Goal: Task Accomplishment & Management: Manage account settings

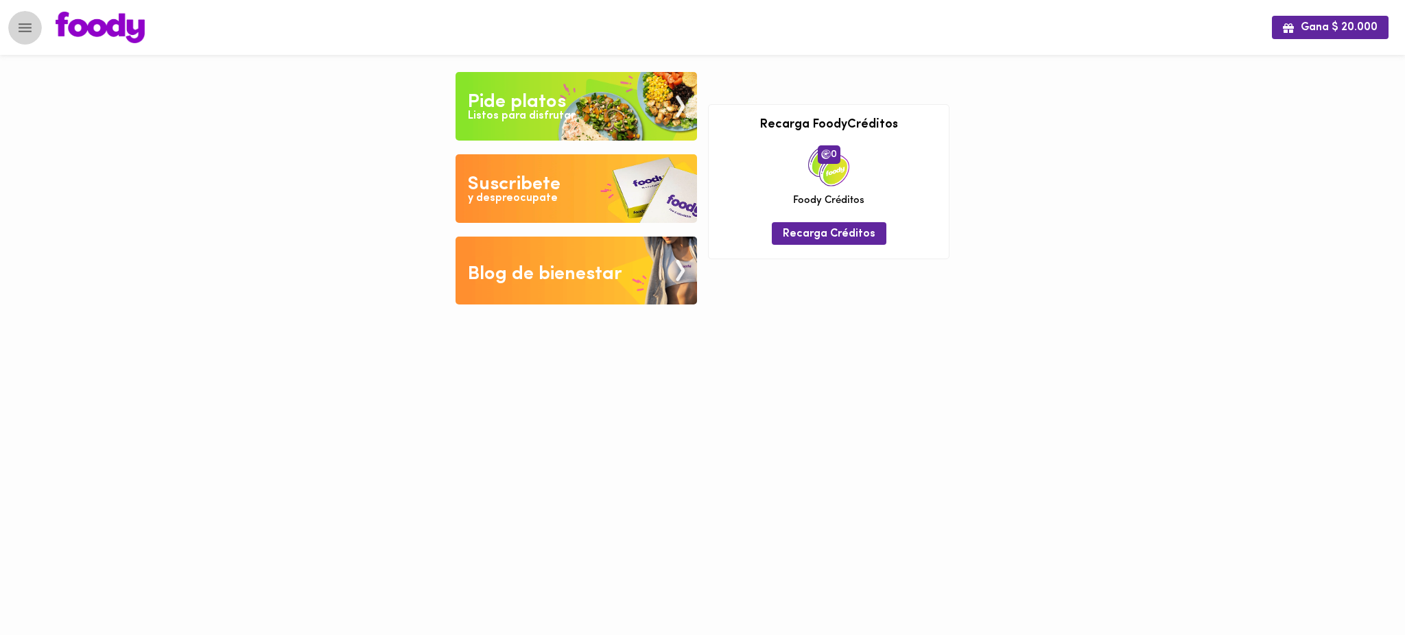
click at [18, 30] on icon "Menu" at bounding box center [24, 27] width 17 height 17
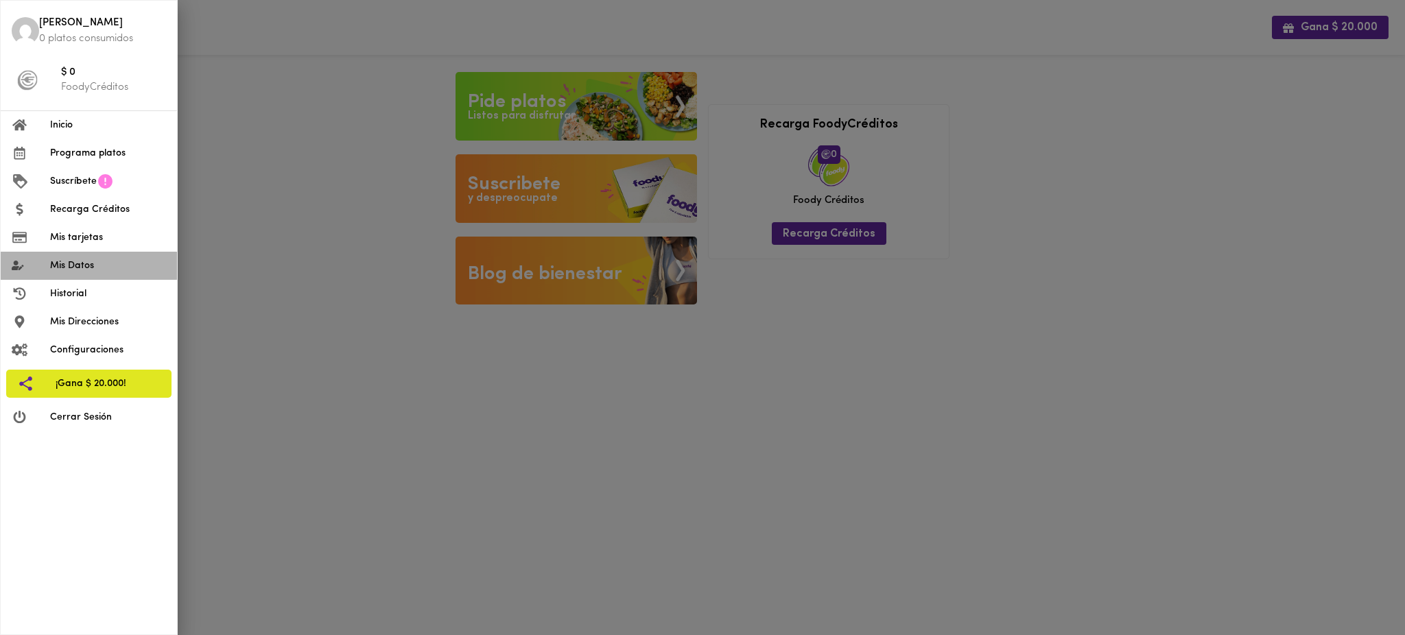
click at [97, 272] on span "Mis Datos" at bounding box center [108, 266] width 116 height 14
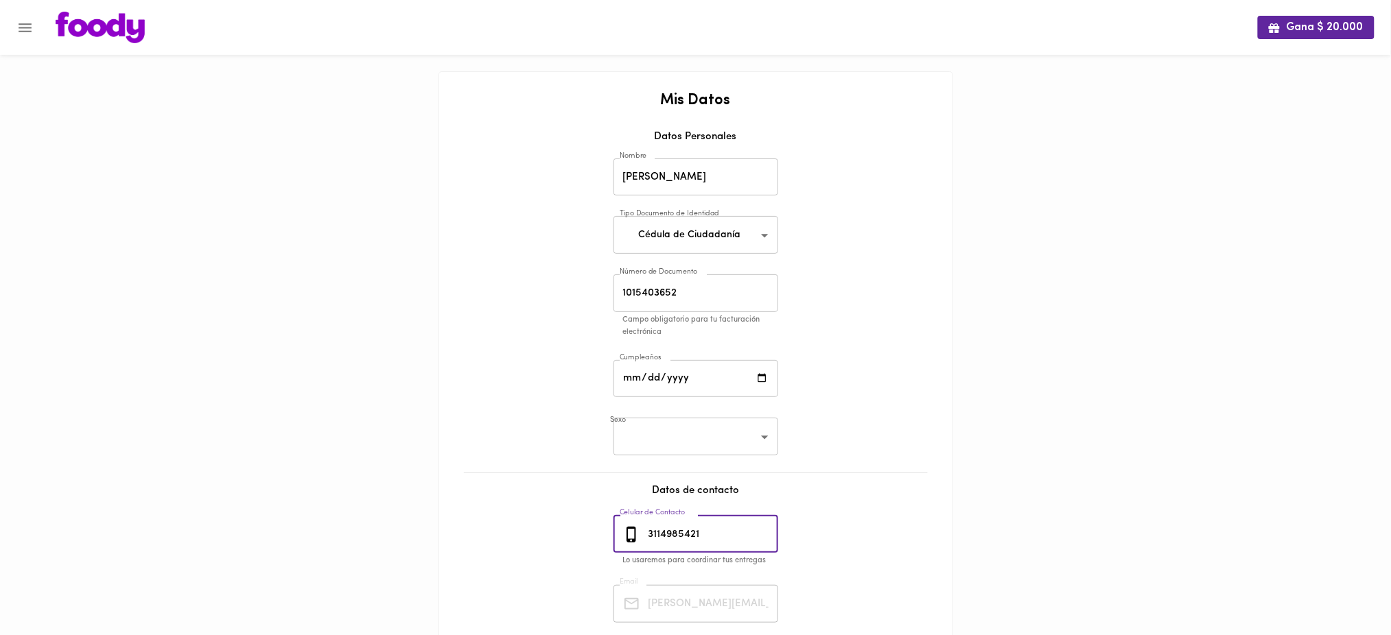
drag, startPoint x: 705, startPoint y: 530, endPoint x: 632, endPoint y: 545, distance: 74.3
click at [632, 545] on div "3114985421 Celular de Contacto" at bounding box center [695, 535] width 165 height 38
click at [18, 27] on icon "Menu" at bounding box center [24, 27] width 17 height 17
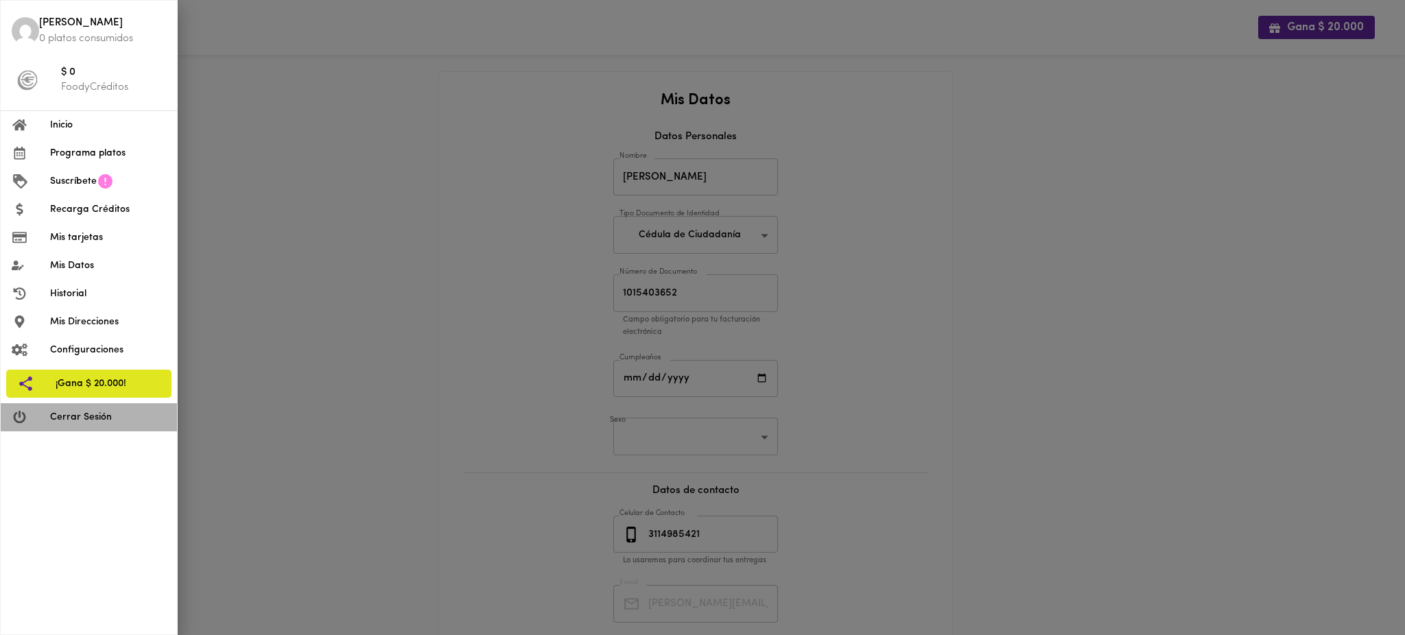
click at [86, 426] on li "Cerrar Sesión" at bounding box center [89, 417] width 176 height 28
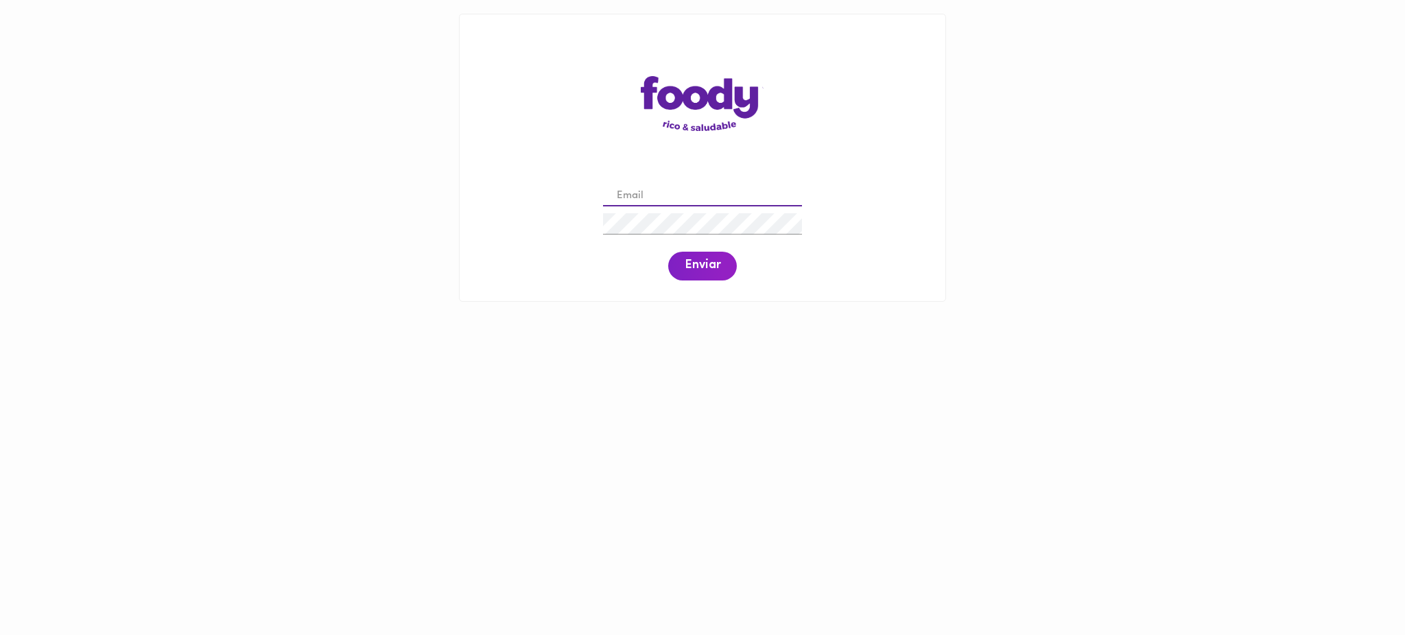
click at [705, 193] on input "email" at bounding box center [702, 196] width 199 height 21
paste input "[EMAIL_ADDRESS][DOMAIN_NAME]"
type input "[EMAIL_ADDRESS][DOMAIN_NAME]"
click at [711, 268] on span "Enviar" at bounding box center [703, 266] width 36 height 15
